Goal: Information Seeking & Learning: Learn about a topic

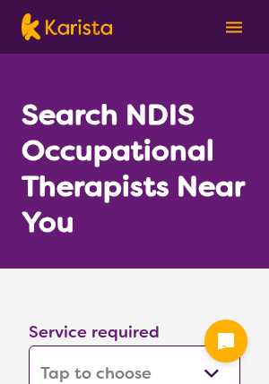
select select "[MEDICAL_DATA]"
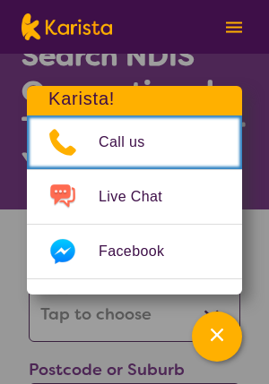
scroll to position [61, 0]
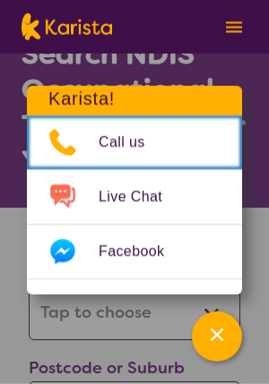
click at [205, 356] on div "Channel Menu" at bounding box center [217, 336] width 36 height 39
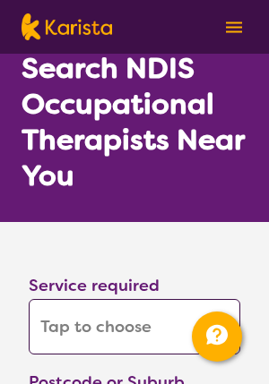
scroll to position [58, 0]
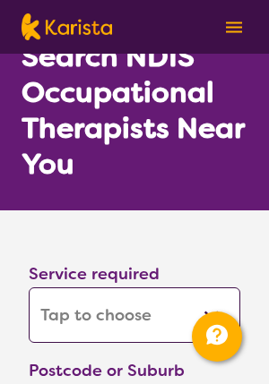
click at [215, 320] on select "Allied Health Assistant Assessment ([MEDICAL_DATA] or [MEDICAL_DATA]) Behaviour…" at bounding box center [134, 315] width 211 height 56
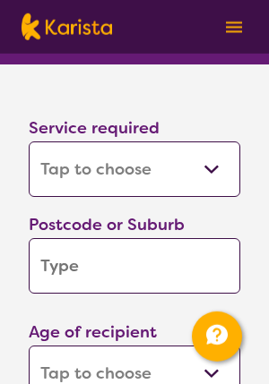
click at [191, 263] on input "search" at bounding box center [134, 266] width 211 height 56
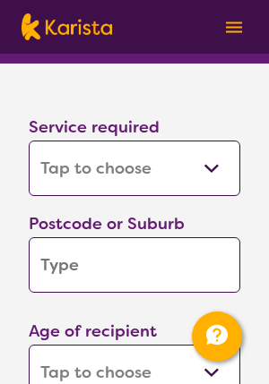
scroll to position [204, 0]
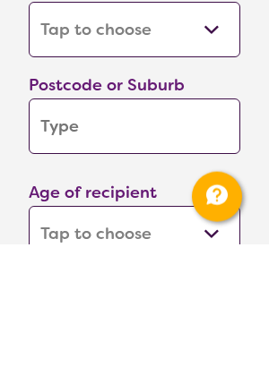
type input "2"
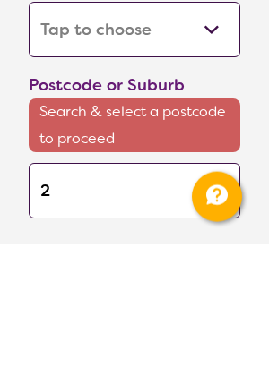
type input "20"
type input "201"
type input "2011"
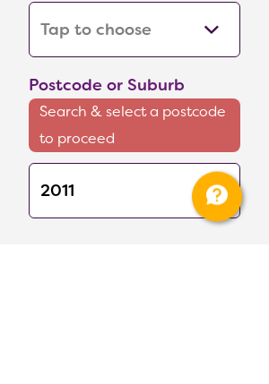
type input "2011"
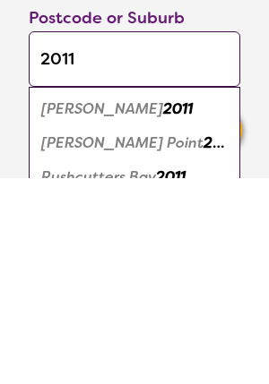
type input "2011"
click at [203, 340] on em "2011" at bounding box center [218, 349] width 30 height 19
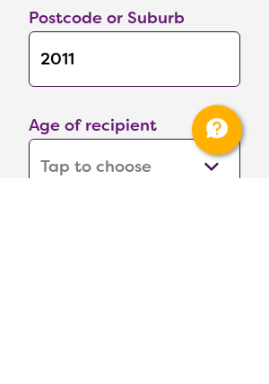
scroll to position [412, 0]
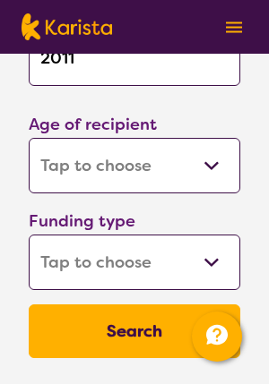
click at [214, 173] on select "Early Childhood - 0 to 9 Child - 10 to 11 Adolescent - 12 to 17 Adult - 18 to 6…" at bounding box center [134, 166] width 211 height 56
select select "AG"
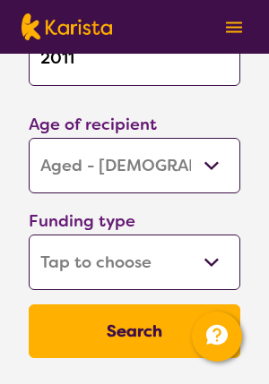
select select "AG"
click at [224, 271] on select "Home Care Package (HCP) National Disability Insurance Scheme (NDIS) I don't know" at bounding box center [134, 263] width 211 height 56
select select "HCP"
click at [95, 279] on select "Home Care Package (HCP) National Disability Insurance Scheme (NDIS) I don't know" at bounding box center [134, 263] width 211 height 56
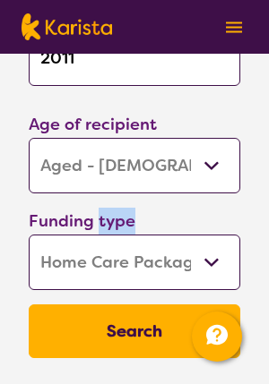
click at [96, 267] on select "Home Care Package (HCP) National Disability Insurance Scheme (NDIS) I don't know" at bounding box center [134, 263] width 211 height 56
click at [211, 271] on select "Home Care Package (HCP) National Disability Insurance Scheme (NDIS) I don't know" at bounding box center [134, 263] width 211 height 56
select select "i-don-t-know"
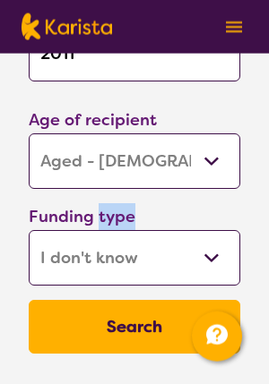
scroll to position [438, 0]
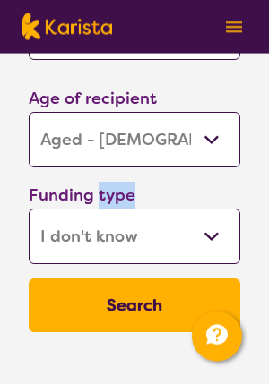
click at [191, 304] on button "Search" at bounding box center [134, 306] width 211 height 54
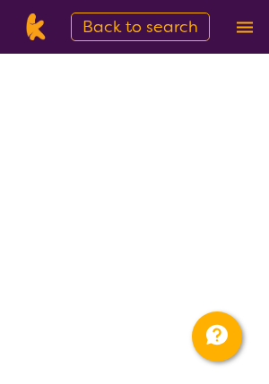
select select "[MEDICAL_DATA]"
select select "AG"
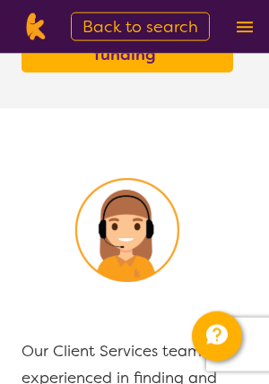
click at [240, 362] on button "Channel Menu" at bounding box center [217, 337] width 50 height 50
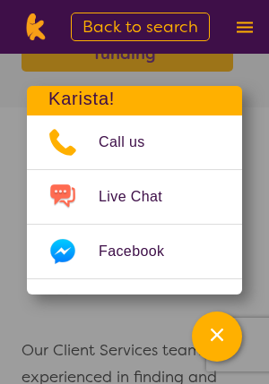
click at [214, 341] on icon "Channel Menu" at bounding box center [216, 335] width 13 height 13
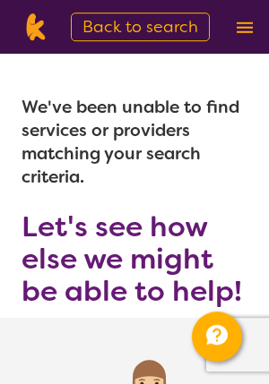
scroll to position [0, 0]
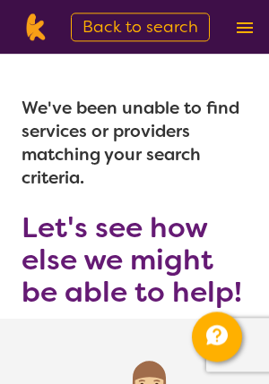
select select "[MEDICAL_DATA]"
select select "AG"
select select "i-don-t-know"
select select "[MEDICAL_DATA]"
select select "AG"
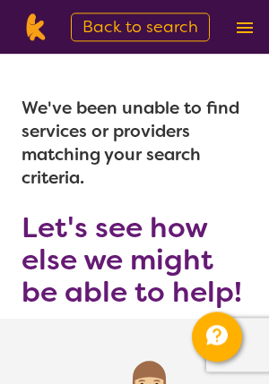
select select "i-don-t-know"
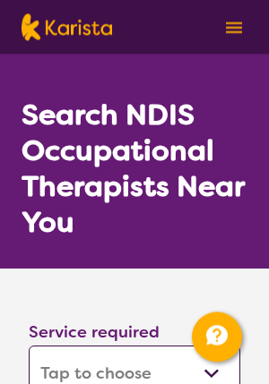
scroll to position [439, 0]
